Goal: Task Accomplishment & Management: Use online tool/utility

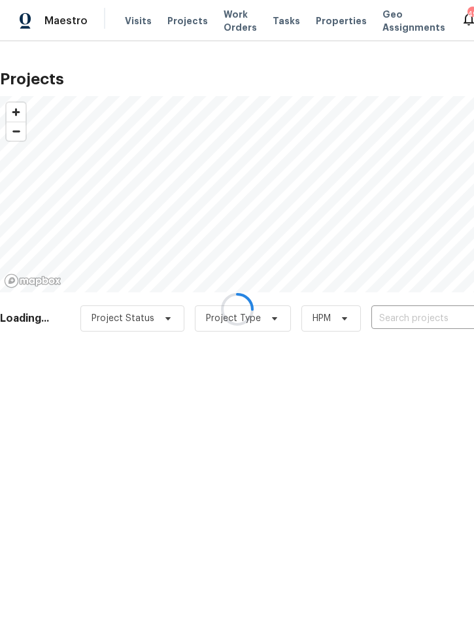
click at [413, 314] on div at bounding box center [237, 309] width 474 height 618
click at [420, 318] on div at bounding box center [237, 309] width 474 height 618
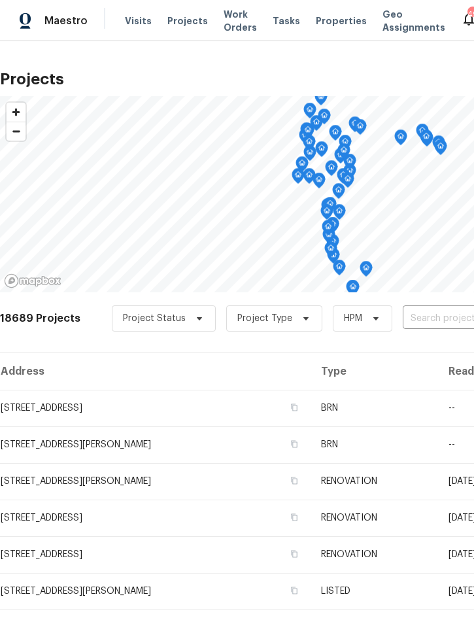
click at [433, 309] on input "text" at bounding box center [478, 319] width 150 height 20
type input "6585 crews"
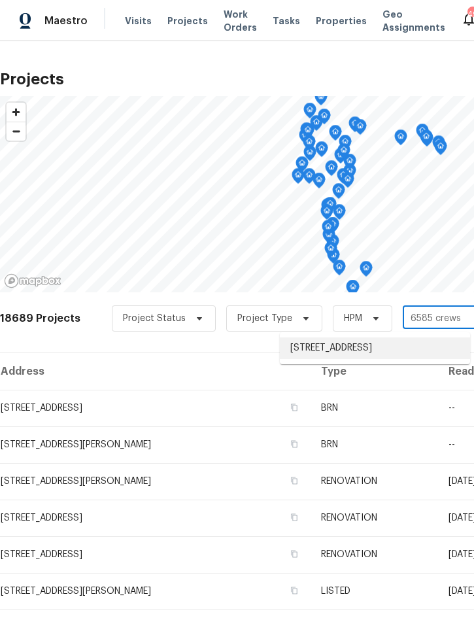
click at [364, 349] on li "6585 Crews Vue Loop, Lakeland, FL 33813" at bounding box center [375, 348] width 190 height 22
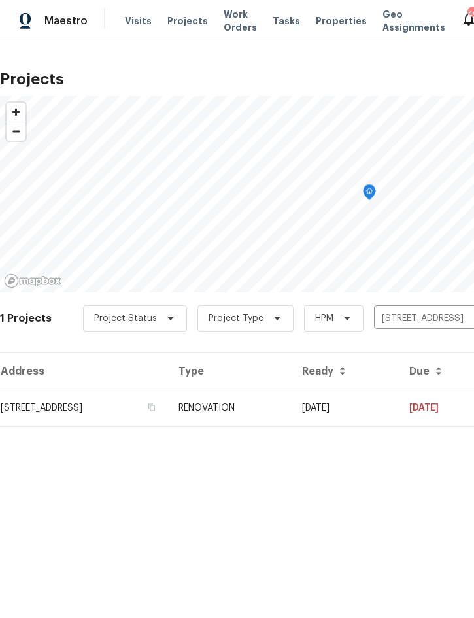
click at [292, 407] on td "RENOVATION" at bounding box center [230, 408] width 124 height 37
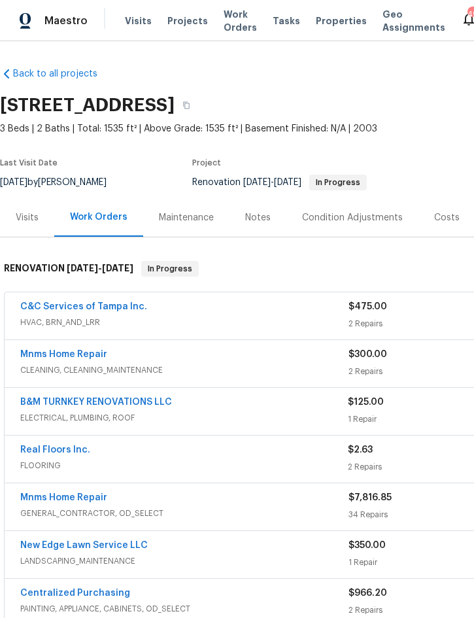
click at [42, 403] on link "B&M TURNKEY RENOVATIONS LLC" at bounding box center [96, 401] width 152 height 9
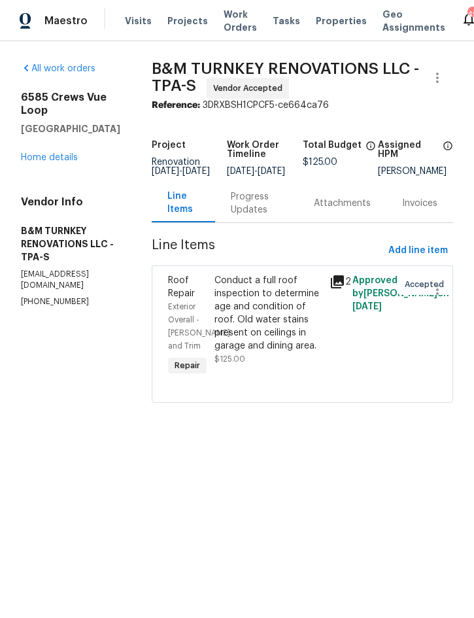
click at [283, 216] on div "Progress Updates" at bounding box center [257, 203] width 52 height 26
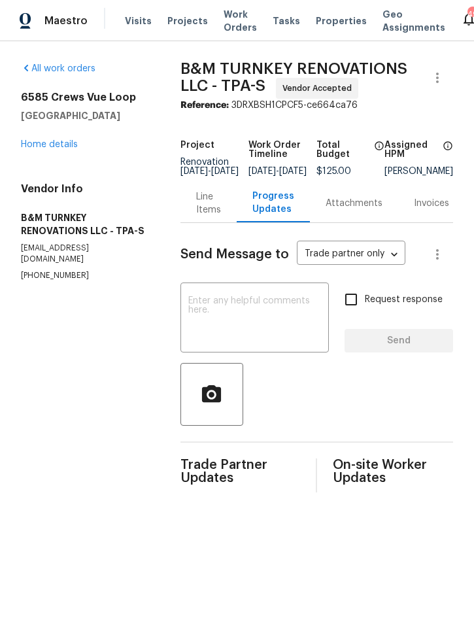
click at [44, 148] on link "Home details" at bounding box center [49, 144] width 57 height 9
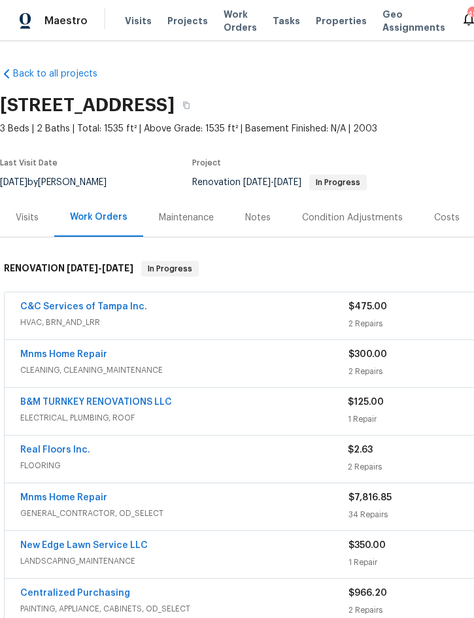
click at [260, 227] on div "Notes" at bounding box center [257, 217] width 57 height 39
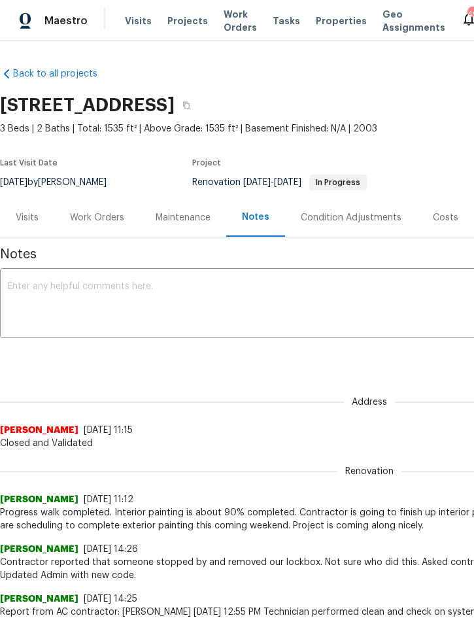
click at [178, 305] on textarea at bounding box center [369, 305] width 723 height 46
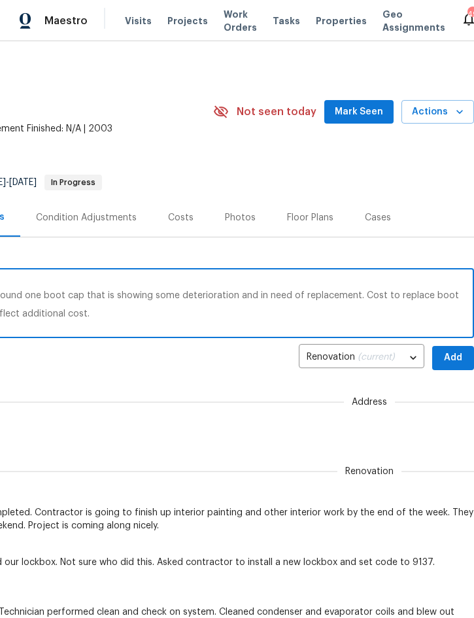
scroll to position [0, 265]
type textarea "Report from roofer on roof inspection: Roof is only 2 - 3 years old and in good…"
click at [452, 350] on span "Add" at bounding box center [453, 358] width 21 height 16
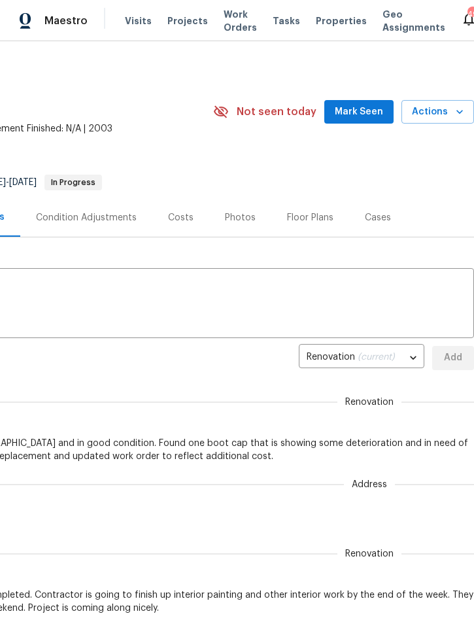
click at [471, 214] on div "Visits Work Orders Maintenance Notes Condition Adjustments Costs Photos Floor P…" at bounding box center [104, 217] width 739 height 39
click at [444, 112] on span "Actions" at bounding box center [438, 112] width 52 height 16
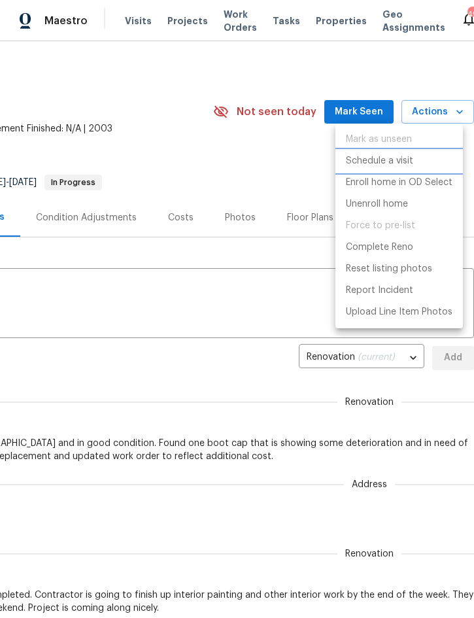
click at [400, 167] on p "Schedule a visit" at bounding box center [379, 161] width 67 height 14
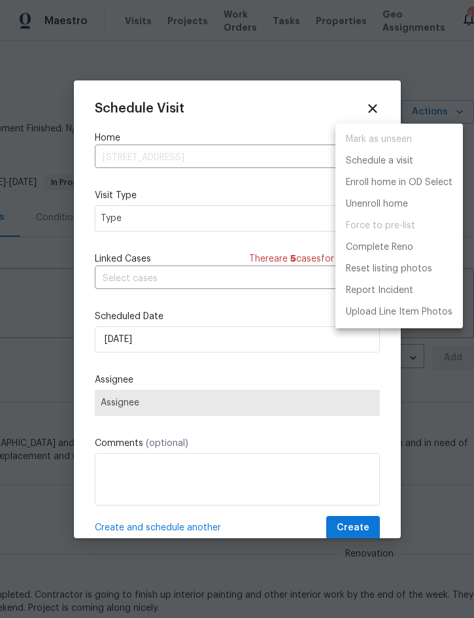
click at [172, 223] on div at bounding box center [237, 309] width 474 height 618
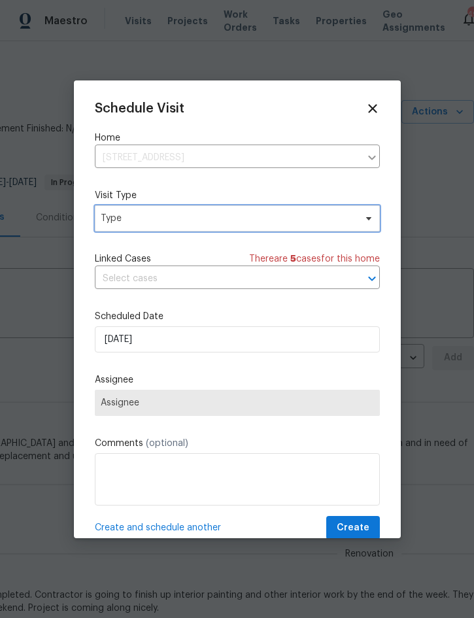
click at [182, 225] on span "Type" at bounding box center [228, 218] width 254 height 13
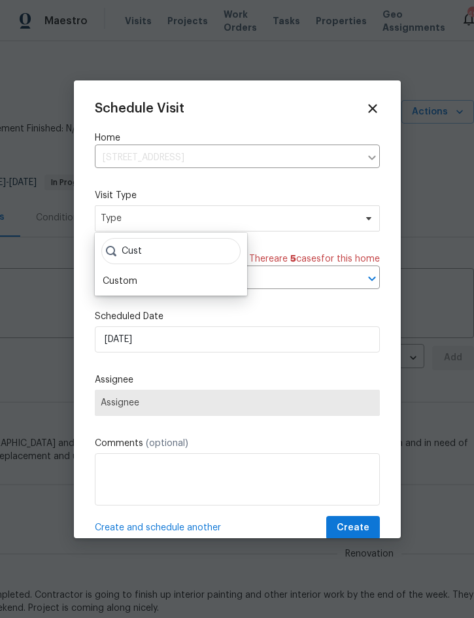
type input "Cust"
click at [144, 286] on div "Custom" at bounding box center [171, 281] width 144 height 18
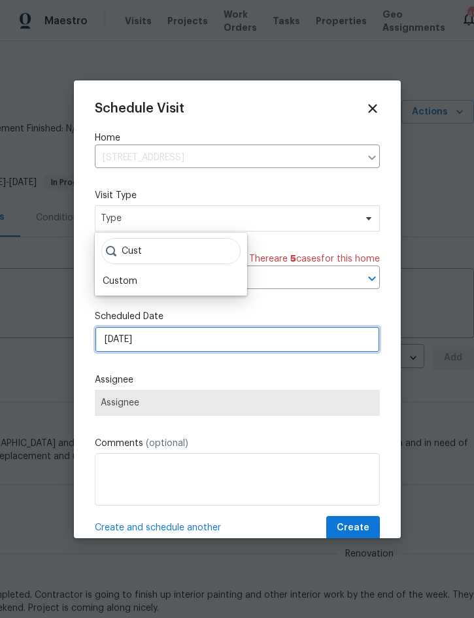
click at [186, 343] on input "9/3/2025" at bounding box center [237, 339] width 285 height 26
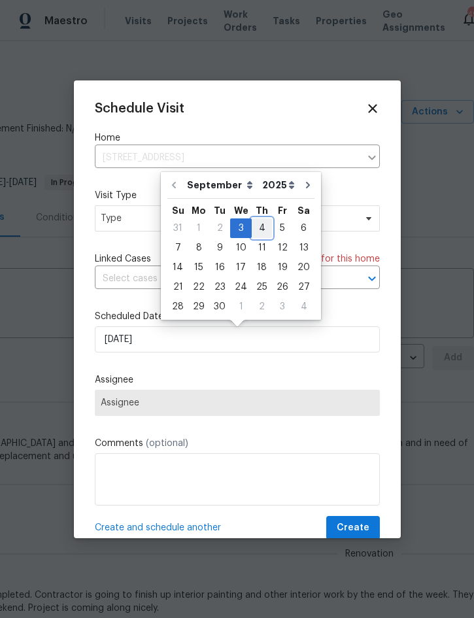
click at [263, 220] on div "4" at bounding box center [262, 228] width 20 height 18
type input "9/4/2025"
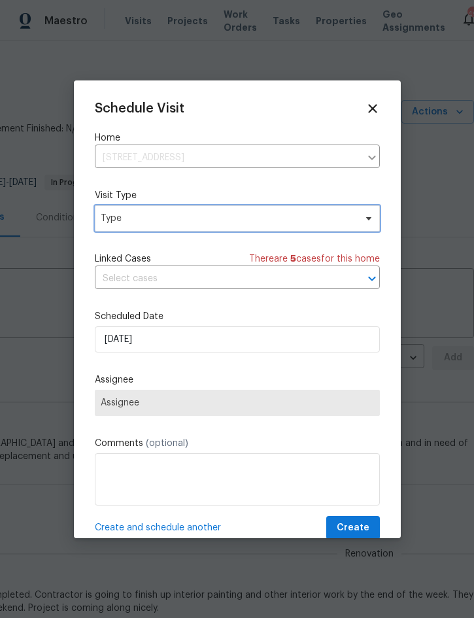
click at [226, 220] on span "Type" at bounding box center [228, 218] width 254 height 13
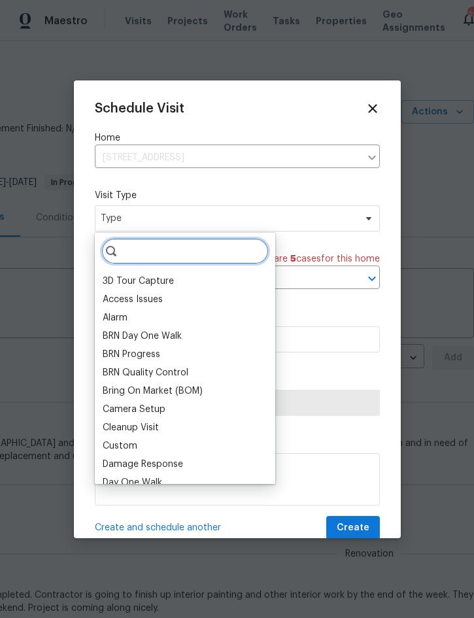
click at [211, 252] on input "search" at bounding box center [184, 251] width 167 height 26
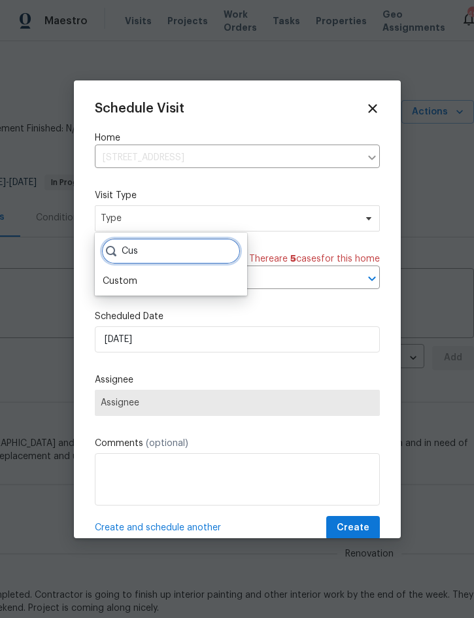
type input "Cus"
click at [127, 279] on div "Custom" at bounding box center [120, 281] width 35 height 13
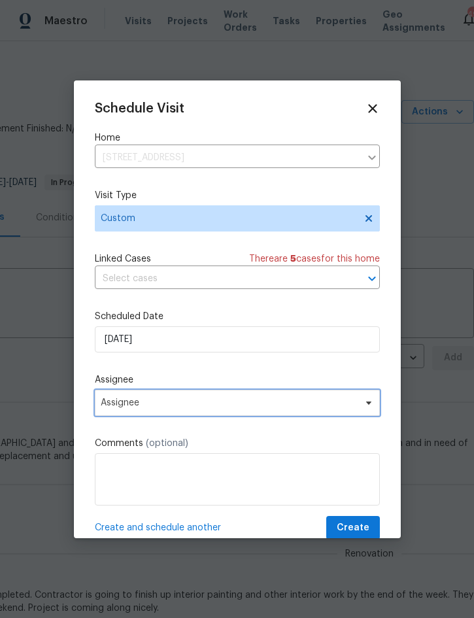
click at [238, 399] on span "Assignee" at bounding box center [237, 403] width 285 height 26
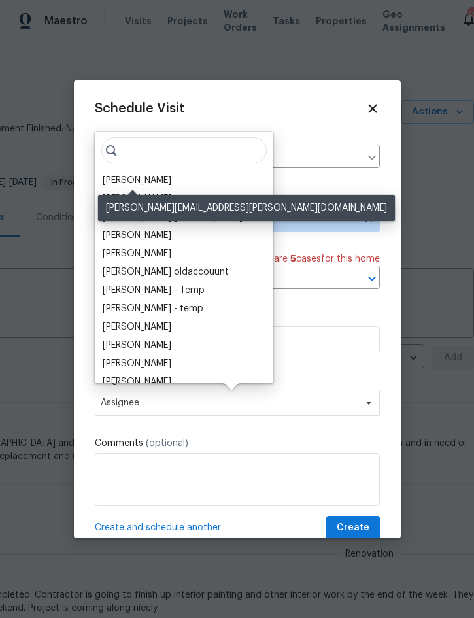
click at [150, 182] on div "[PERSON_NAME]" at bounding box center [137, 180] width 69 height 13
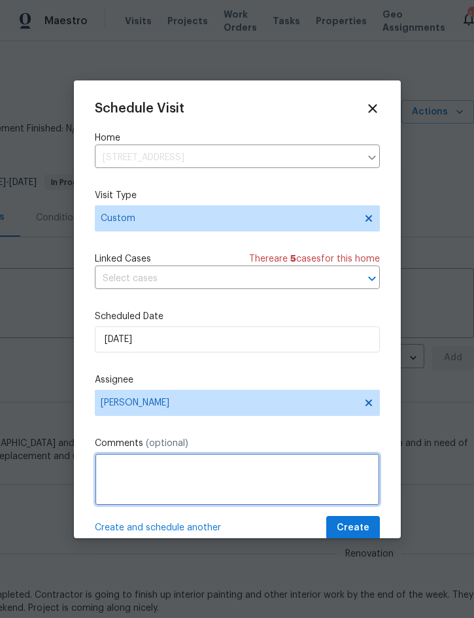
click at [207, 475] on textarea at bounding box center [237, 479] width 285 height 52
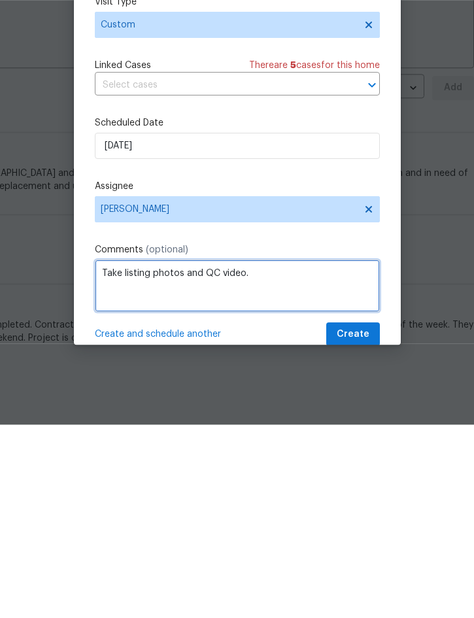
type textarea "Take listing photos and QC video."
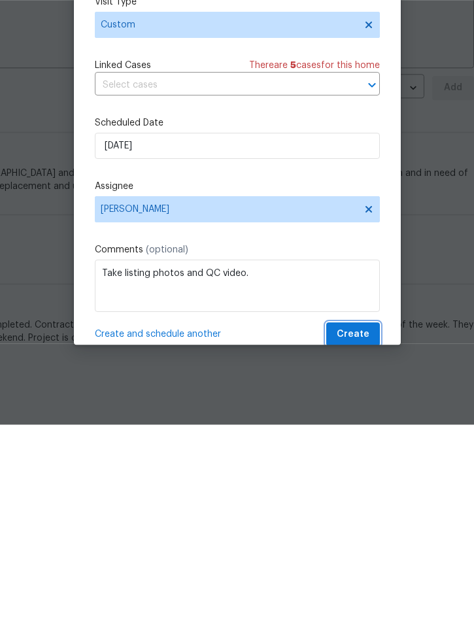
click at [354, 520] on span "Create" at bounding box center [353, 528] width 33 height 16
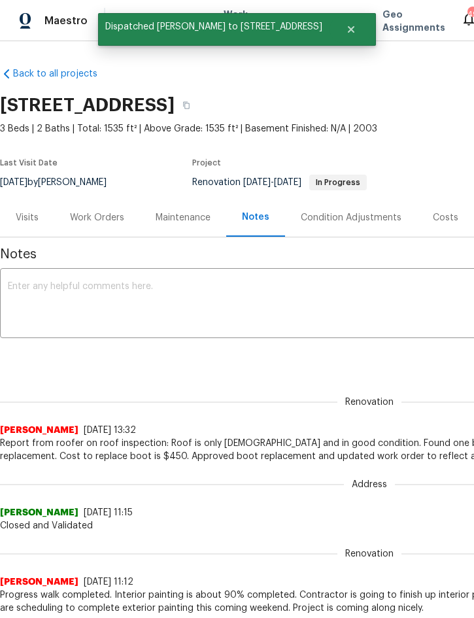
scroll to position [0, 0]
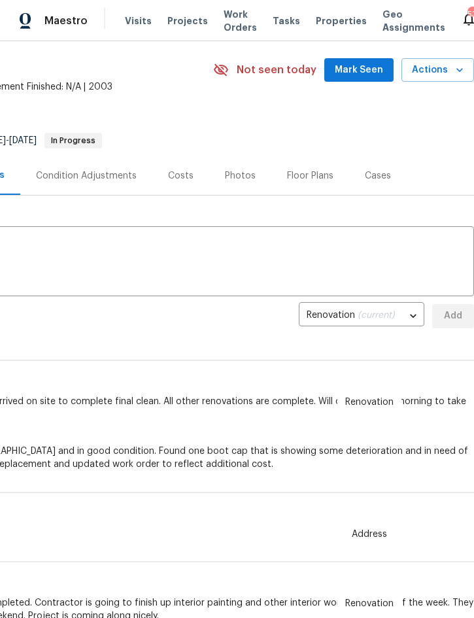
scroll to position [42, 265]
click at [455, 70] on icon "button" at bounding box center [459, 69] width 13 height 13
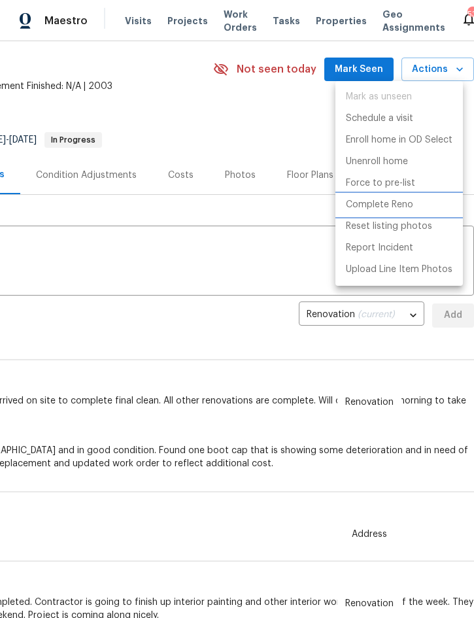
click at [399, 205] on p "Complete Reno" at bounding box center [379, 205] width 67 height 14
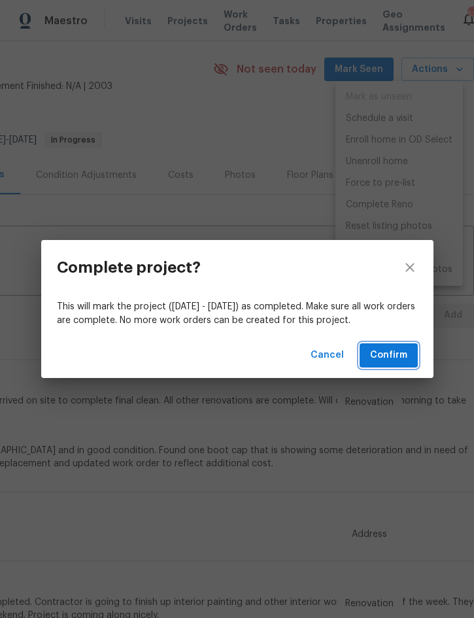
click at [391, 356] on span "Confirm" at bounding box center [388, 355] width 37 height 16
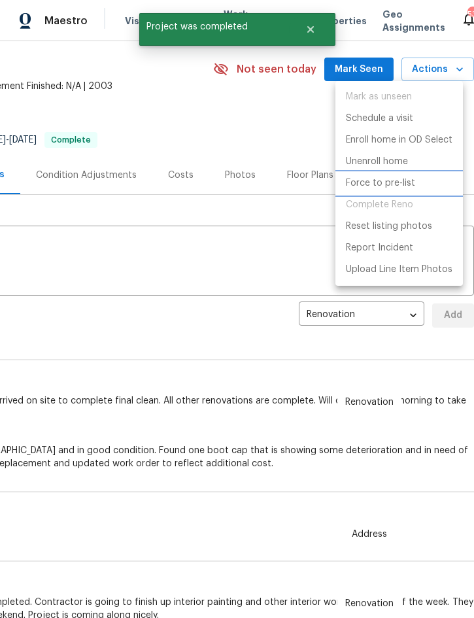
click at [399, 188] on p "Force to pre-list" at bounding box center [380, 184] width 69 height 14
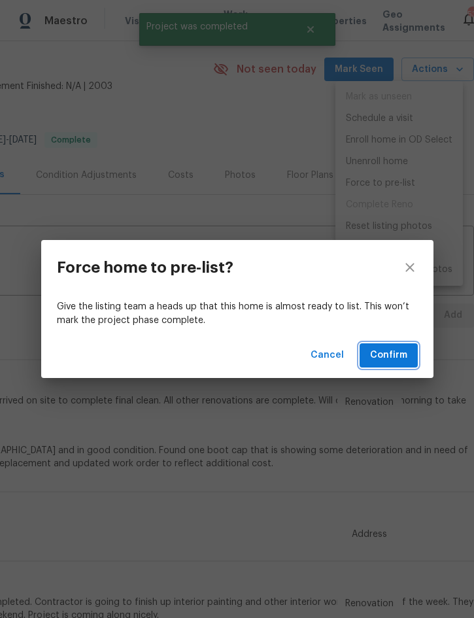
click at [387, 357] on span "Confirm" at bounding box center [388, 355] width 37 height 16
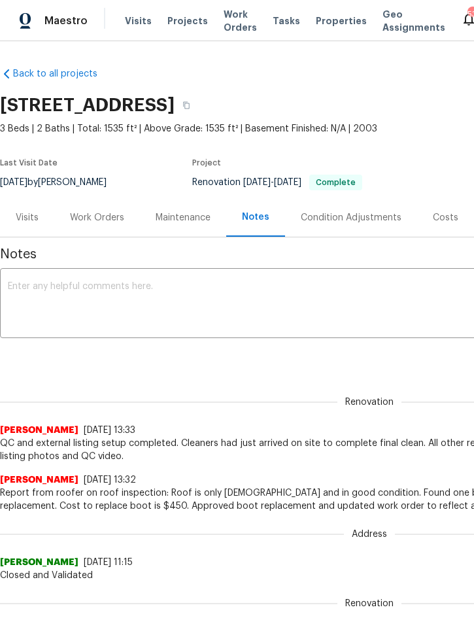
click at [87, 226] on div "Work Orders" at bounding box center [97, 217] width 86 height 39
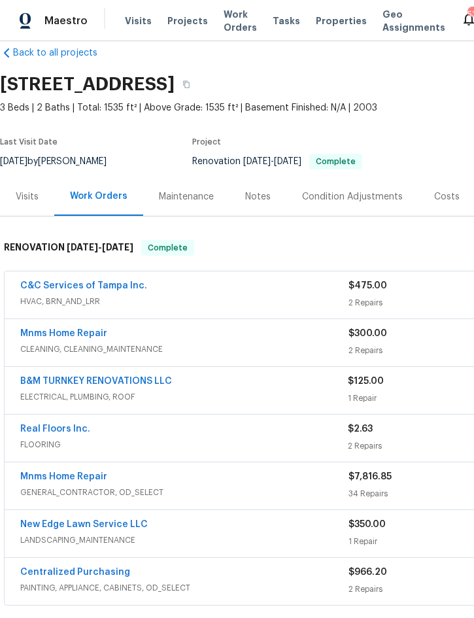
scroll to position [21, 0]
click at [33, 432] on link "Real Floors Inc." at bounding box center [55, 428] width 70 height 9
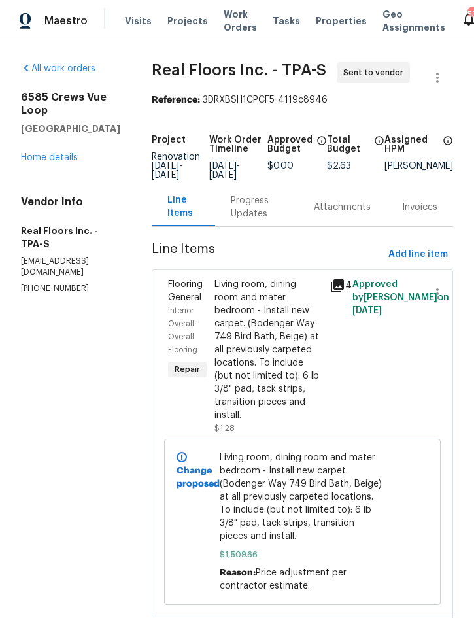
click at [254, 209] on div "Progress Updates" at bounding box center [257, 207] width 52 height 26
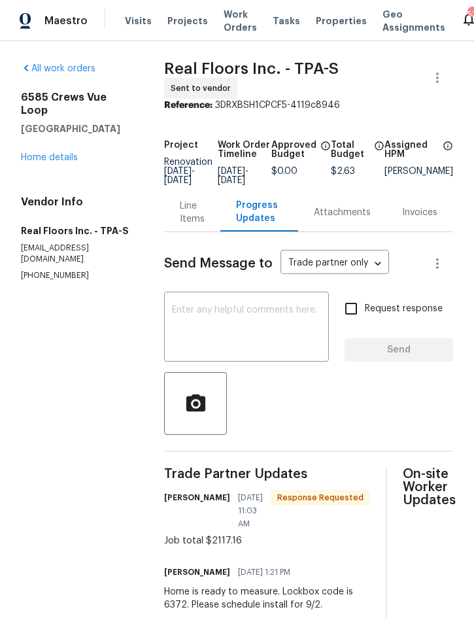
click at [199, 210] on div "Line Items" at bounding box center [192, 212] width 25 height 26
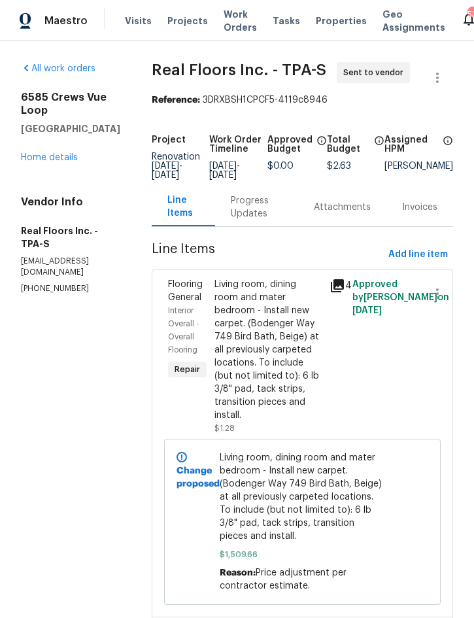
click at [40, 161] on link "Home details" at bounding box center [49, 157] width 57 height 9
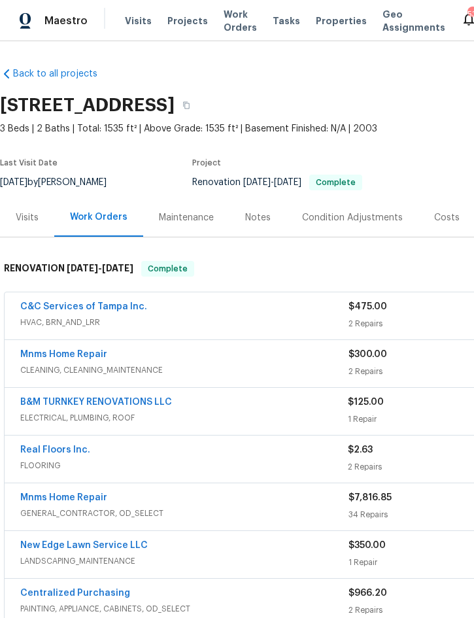
click at [448, 216] on div "Costs" at bounding box center [446, 217] width 25 height 13
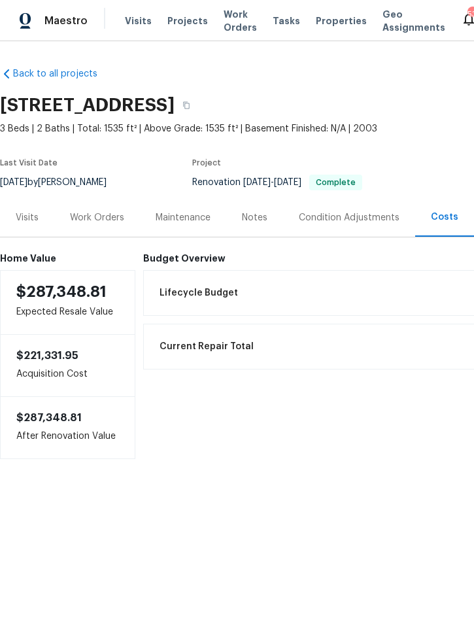
click at [188, 25] on span "Projects" at bounding box center [187, 20] width 41 height 13
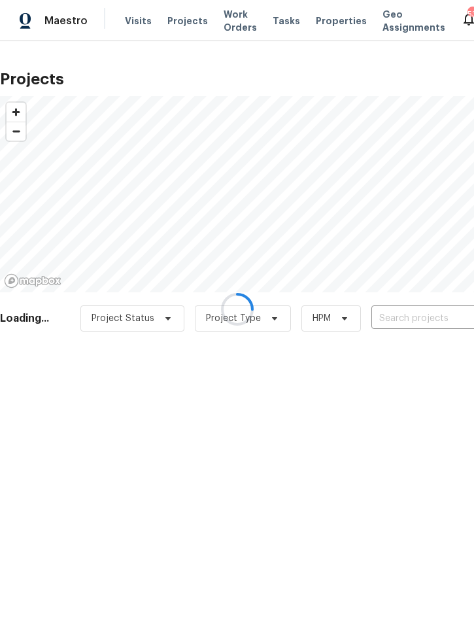
click at [408, 319] on div at bounding box center [237, 309] width 474 height 618
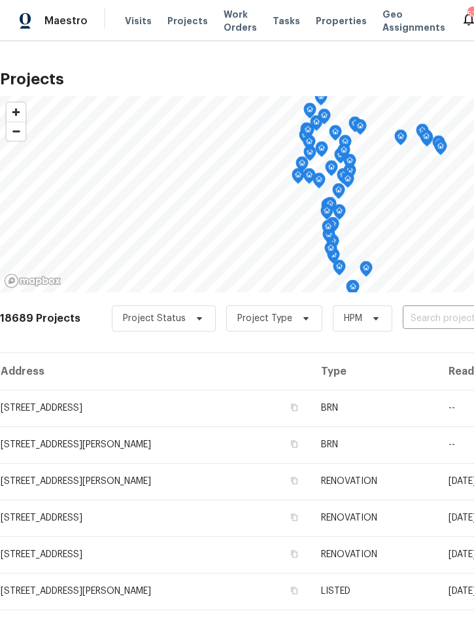
click at [429, 327] on input "text" at bounding box center [478, 319] width 150 height 20
type input "120 e"
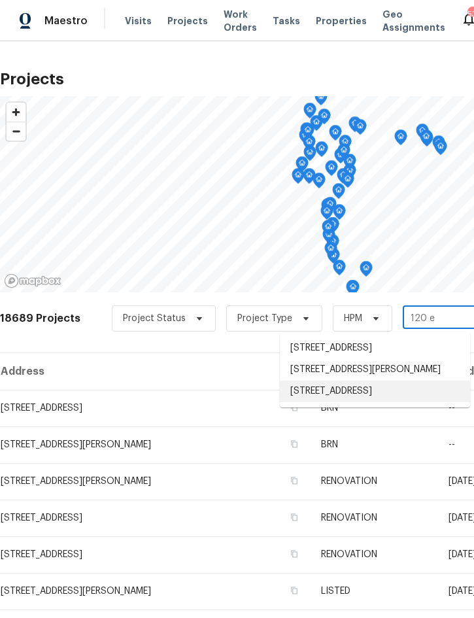
click at [373, 402] on li "120 E Poinsettia St, Lakeland, FL 33803" at bounding box center [375, 391] width 190 height 22
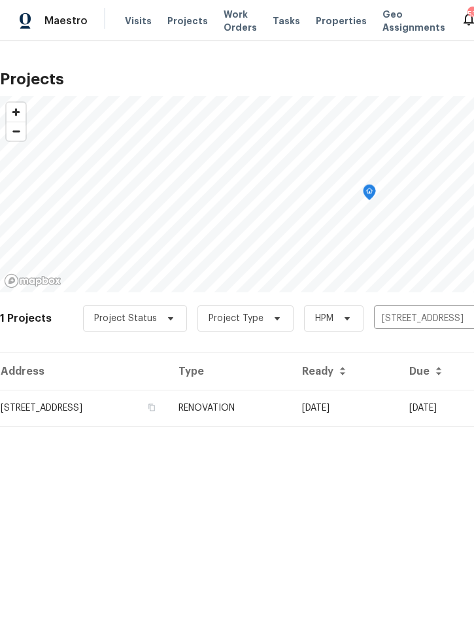
click at [292, 405] on td "RENOVATION" at bounding box center [230, 408] width 124 height 37
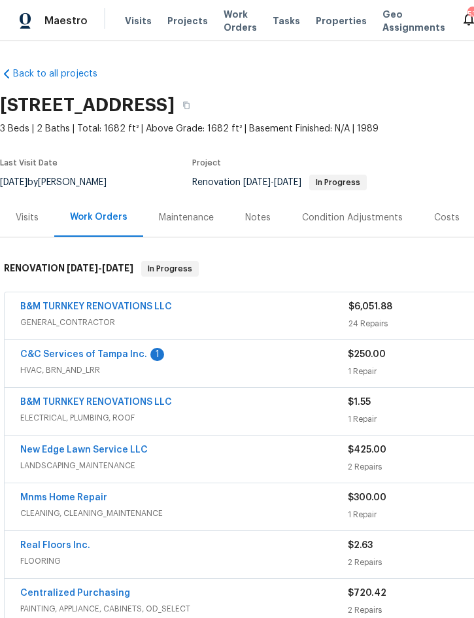
click at [62, 307] on link "B&M TURNKEY RENOVATIONS LLC" at bounding box center [96, 306] width 152 height 9
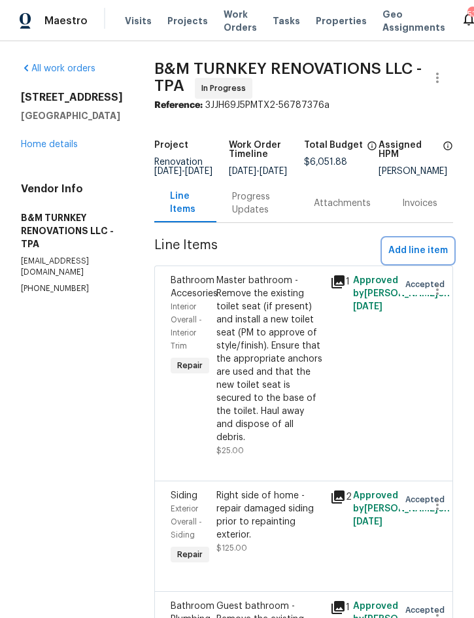
click at [424, 259] on span "Add line item" at bounding box center [417, 251] width 59 height 16
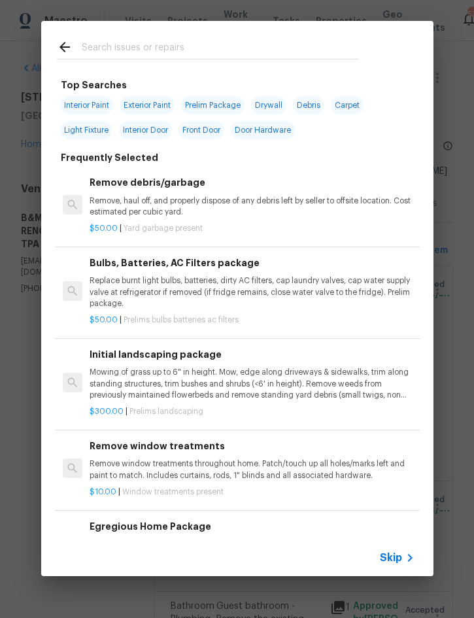
click at [158, 42] on input "text" at bounding box center [220, 49] width 277 height 20
type input "Cabinet"
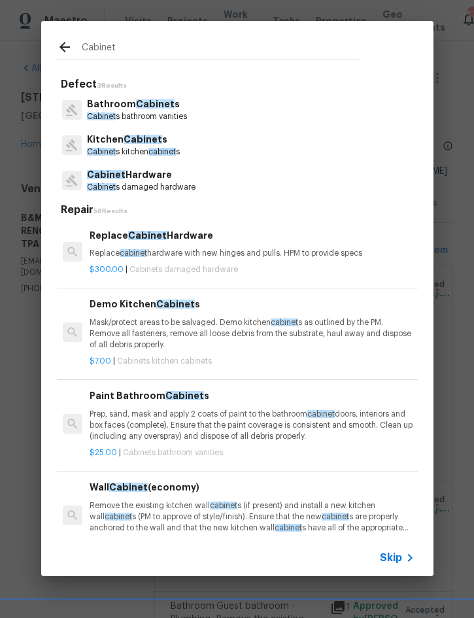
click at [146, 141] on span "Cabinet" at bounding box center [143, 139] width 39 height 9
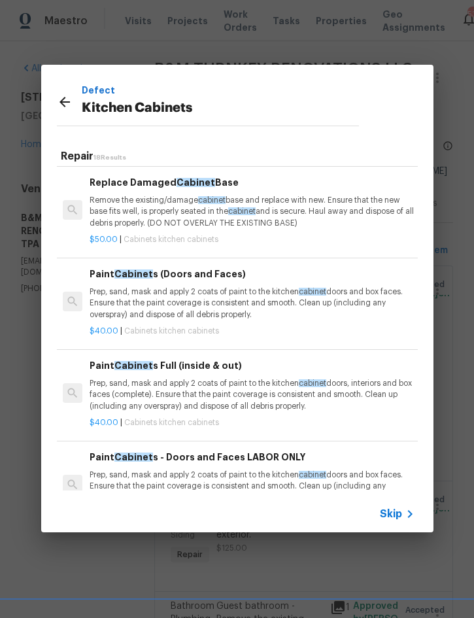
scroll to position [811, 0]
click at [201, 297] on p "Prep, sand, mask and apply 2 coats of paint to the kitchen cabinet doors and bo…" at bounding box center [252, 302] width 324 height 33
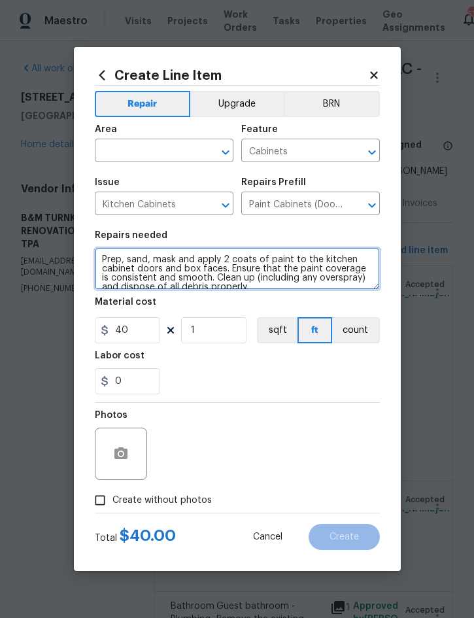
click at [97, 262] on textarea "Prep, sand, mask and apply 2 coats of paint to the kitchen cabinet doors and bo…" at bounding box center [237, 269] width 285 height 42
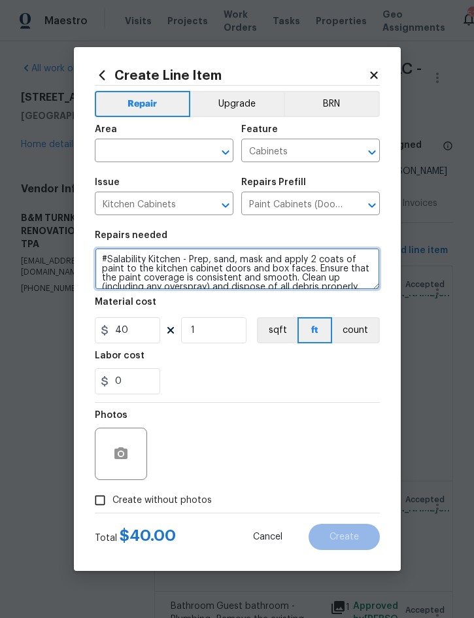
type textarea "#Salability Kitchen - Prep, sand, mask and apply 2 coats of paint to the kitche…"
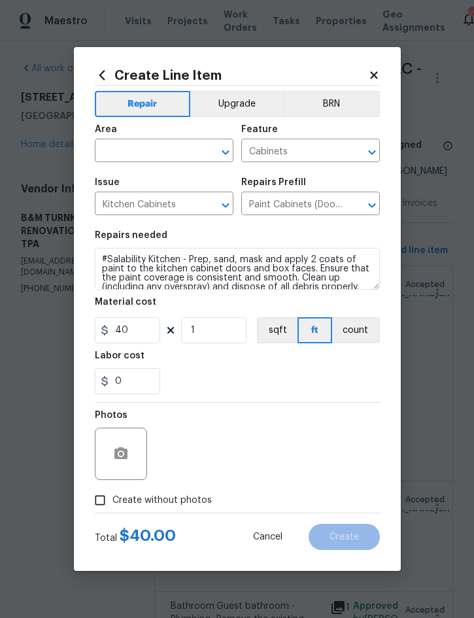
click at [243, 102] on button "Upgrade" at bounding box center [236, 104] width 93 height 26
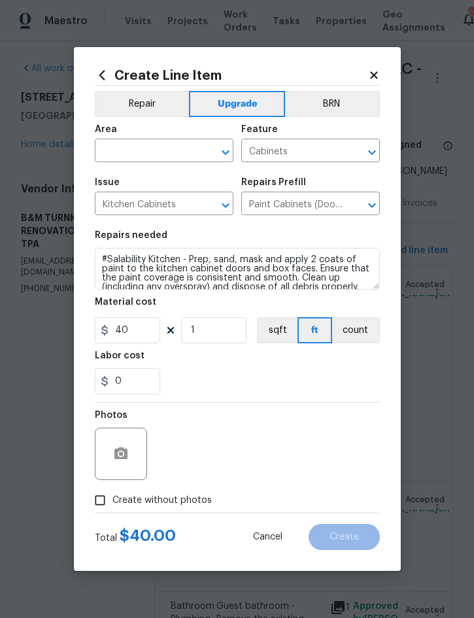
click at [152, 146] on input "text" at bounding box center [146, 152] width 102 height 20
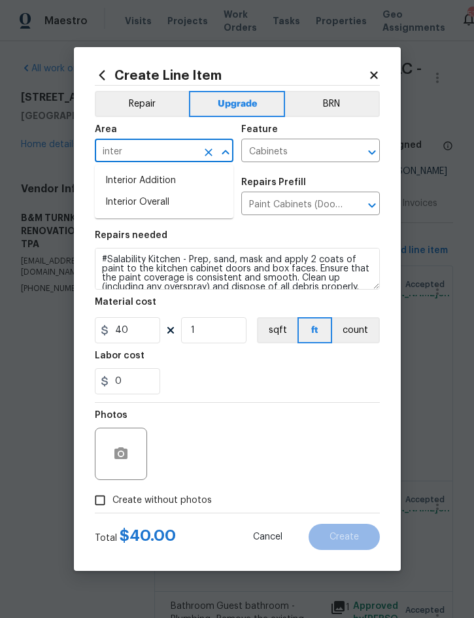
click at [160, 205] on li "Interior Overall" at bounding box center [164, 203] width 139 height 22
type input "Interior Overall"
click at [153, 335] on input "40" at bounding box center [127, 330] width 65 height 26
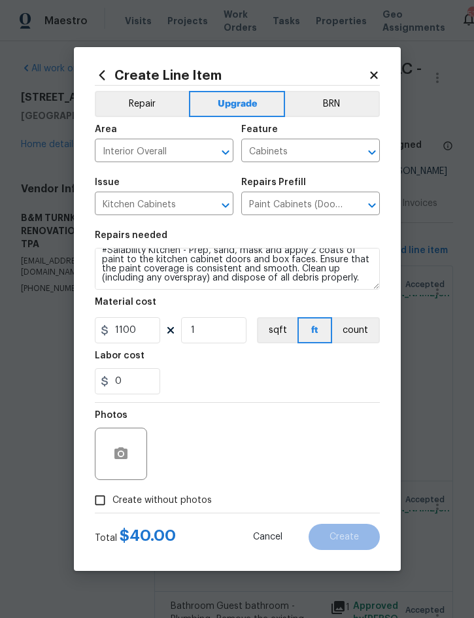
scroll to position [9, 0]
type input "1100"
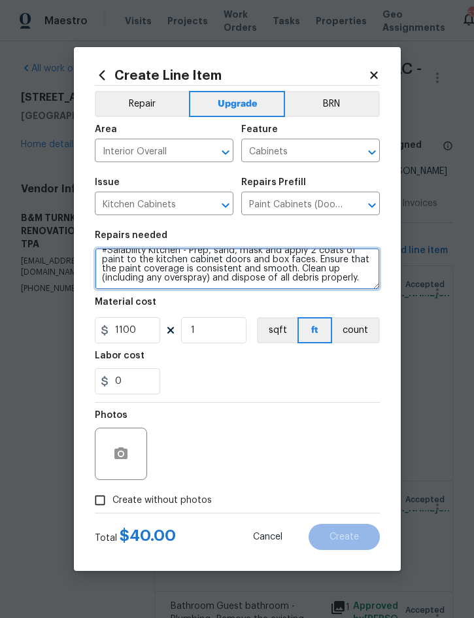
click at [367, 278] on textarea "#Salability Kitchen - Prep, sand, mask and apply 2 coats of paint to the kitche…" at bounding box center [237, 269] width 285 height 42
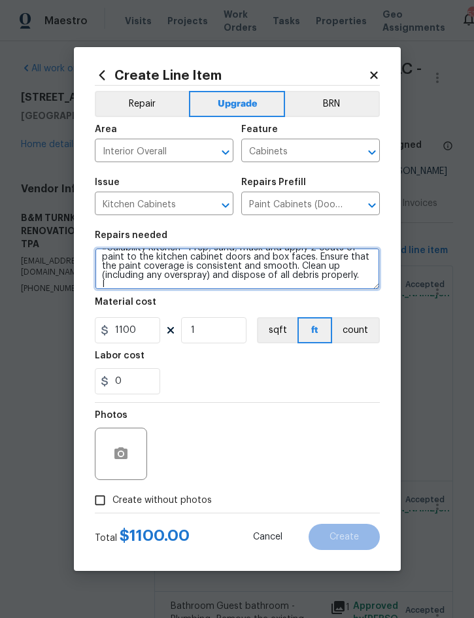
scroll to position [12, 0]
type textarea "#Salability Kitchen - Prep, sand, mask and apply 2 coats of paint to the kitche…"
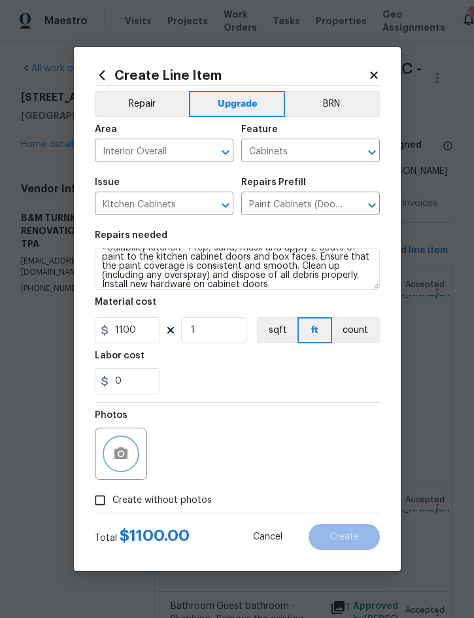
click at [129, 450] on button "button" at bounding box center [120, 453] width 31 height 31
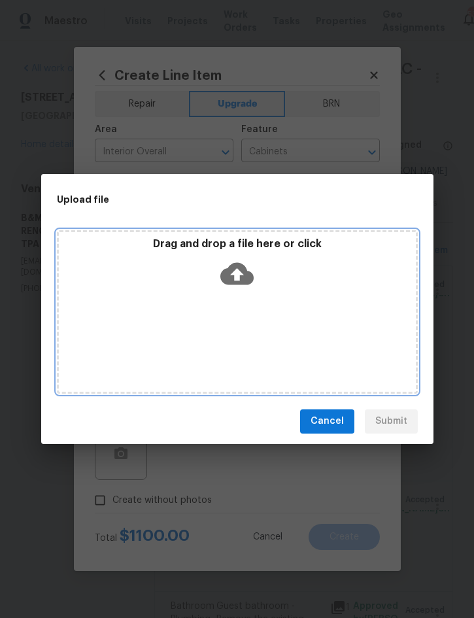
click at [314, 277] on div "Drag and drop a file here or click" at bounding box center [237, 265] width 357 height 56
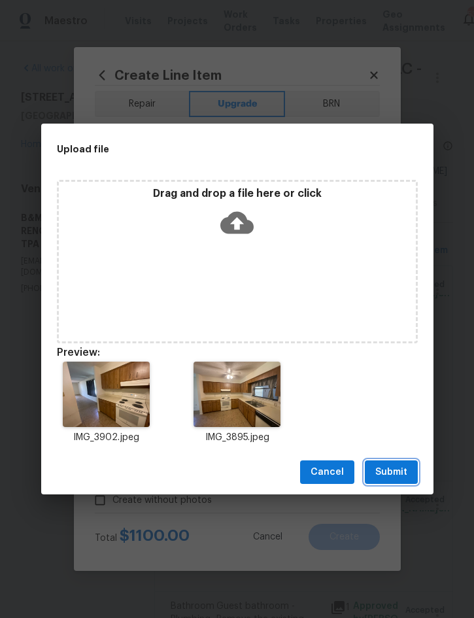
click at [398, 466] on span "Submit" at bounding box center [391, 472] width 32 height 16
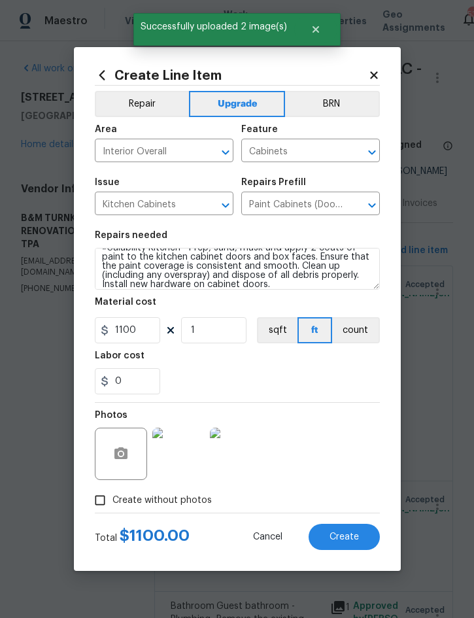
click at [346, 535] on span "Create" at bounding box center [343, 537] width 29 height 10
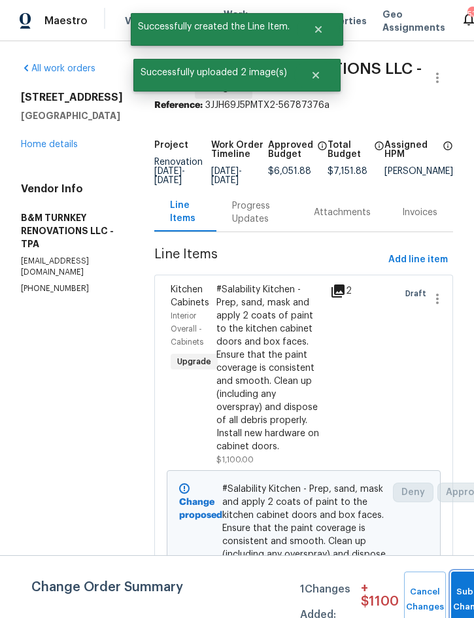
click at [459, 596] on button "Submit Changes" at bounding box center [472, 599] width 42 height 56
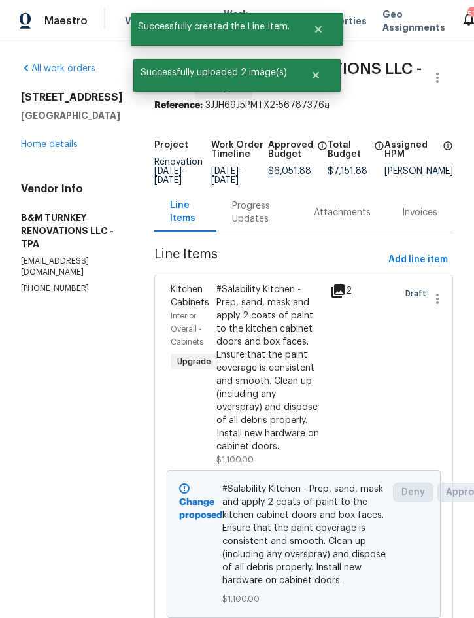
click at [56, 142] on link "Home details" at bounding box center [49, 144] width 57 height 9
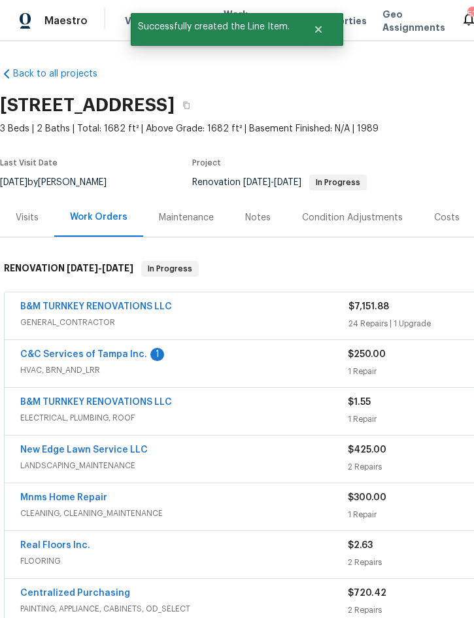
click at [260, 218] on div "Notes" at bounding box center [257, 217] width 25 height 13
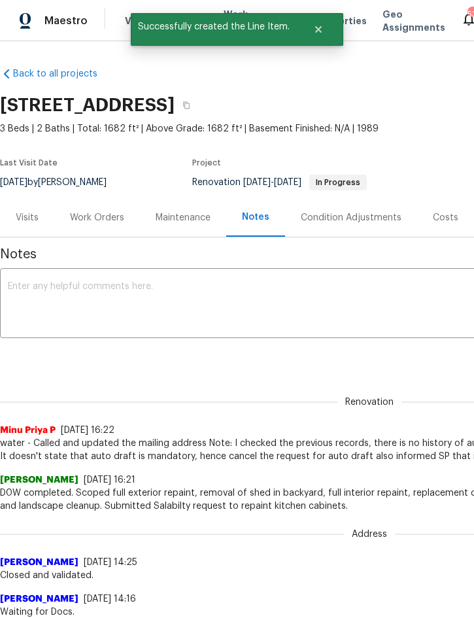
click at [116, 298] on textarea at bounding box center [369, 305] width 723 height 46
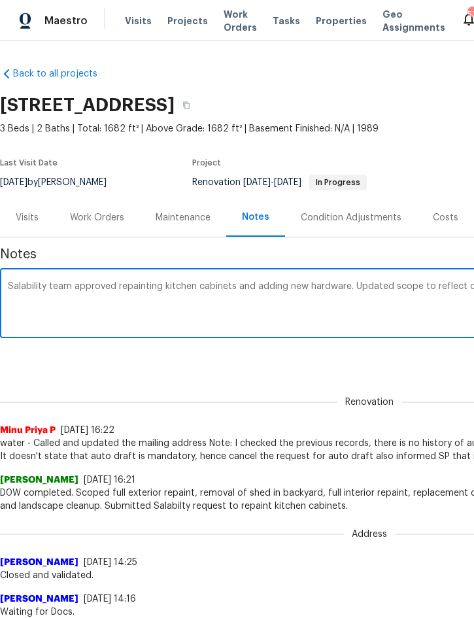
scroll to position [0, 241]
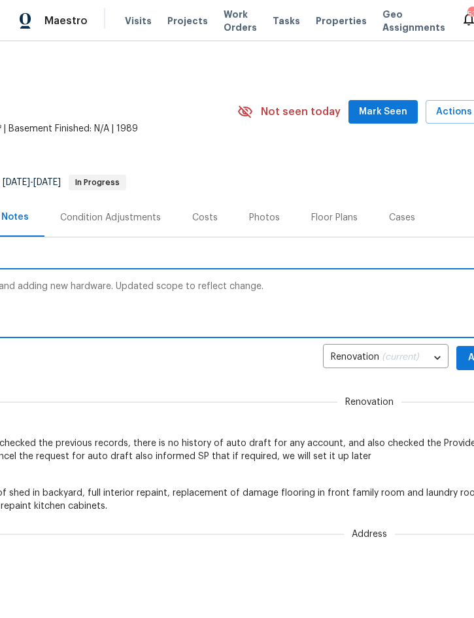
type textarea "Salability team approved repainting kitchen cabinets and adding new hardware. U…"
click at [465, 356] on button "Add" at bounding box center [477, 358] width 42 height 24
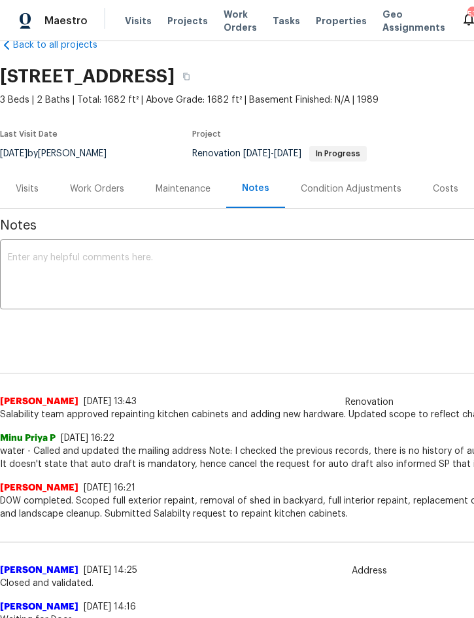
scroll to position [29, 0]
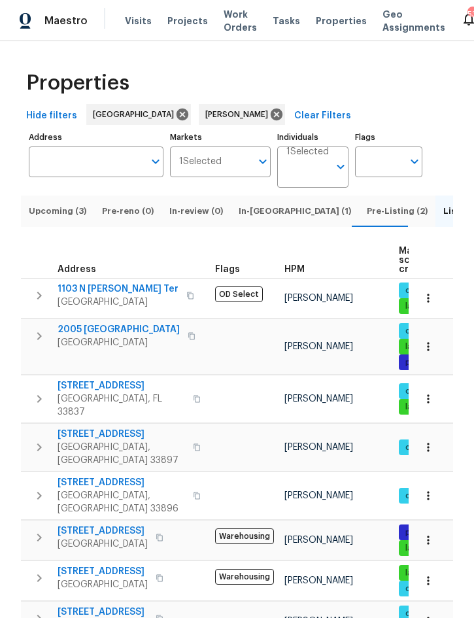
click at [59, 218] on span "Upcoming (3)" at bounding box center [58, 211] width 58 height 14
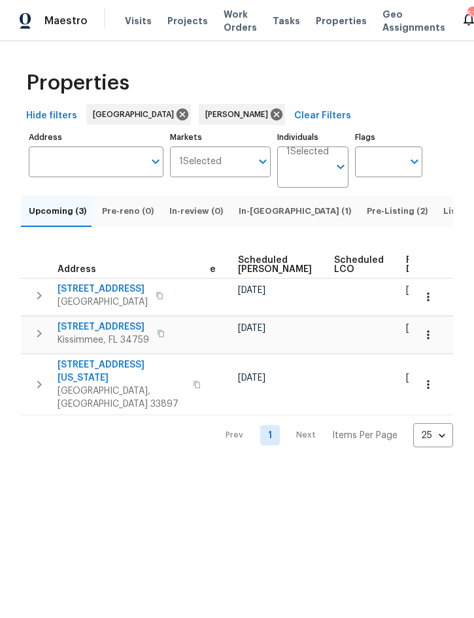
scroll to position [0, 399]
click at [433, 341] on icon "button" at bounding box center [428, 334] width 13 height 13
click at [299, 486] on div at bounding box center [237, 309] width 474 height 618
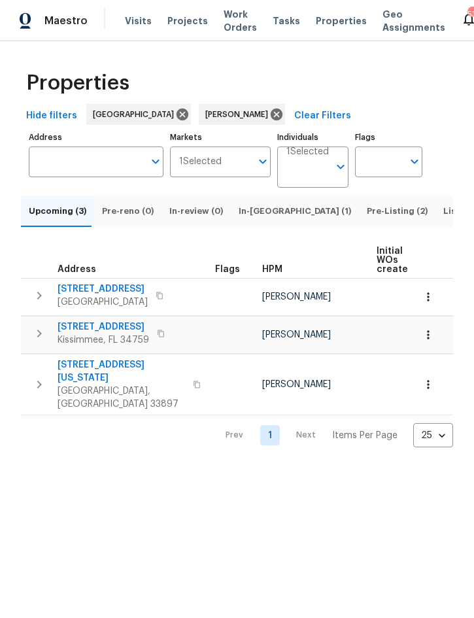
scroll to position [0, -1]
click at [2, 325] on div "Properties Hide filters Tampa Nick Christian Clear Filters Address Address Mark…" at bounding box center [237, 254] width 474 height 427
click at [429, 341] on icon "button" at bounding box center [428, 334] width 13 height 13
click at [356, 350] on div at bounding box center [237, 309] width 474 height 618
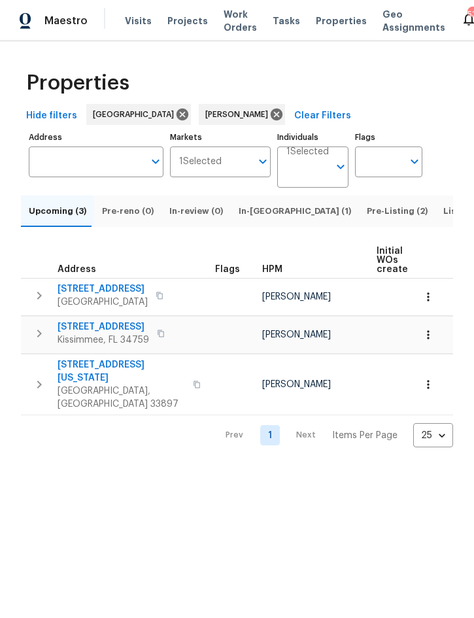
click at [40, 337] on icon "button" at bounding box center [39, 333] width 5 height 8
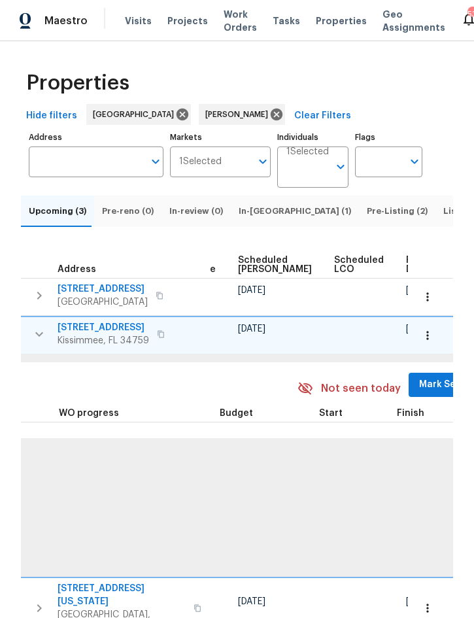
scroll to position [0, 400]
click at [429, 342] on icon "button" at bounding box center [427, 335] width 13 height 13
click at [431, 346] on div at bounding box center [237, 309] width 474 height 618
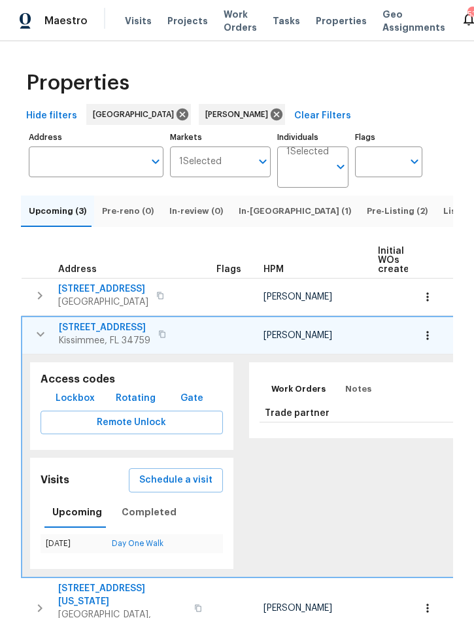
scroll to position [0, 0]
click at [420, 311] on button "button" at bounding box center [427, 296] width 29 height 29
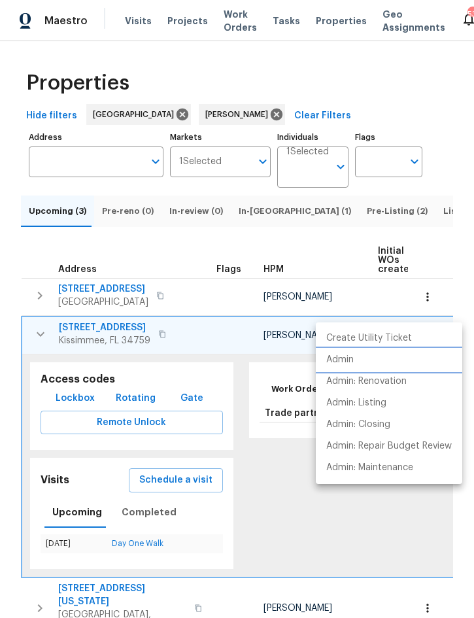
click at [352, 360] on p "Admin" at bounding box center [339, 360] width 27 height 14
